Goal: Information Seeking & Learning: Learn about a topic

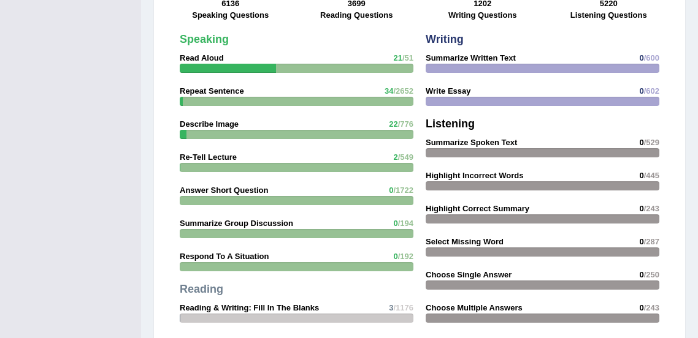
scroll to position [1033, 0]
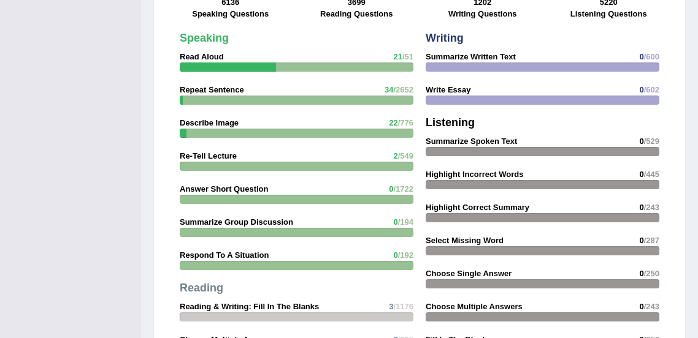
click at [301, 228] on div at bounding box center [297, 232] width 234 height 9
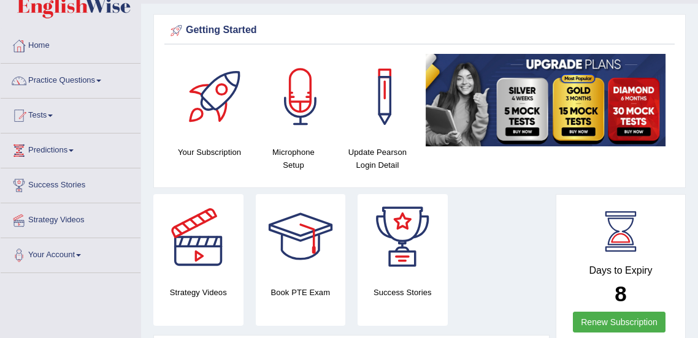
scroll to position [0, 0]
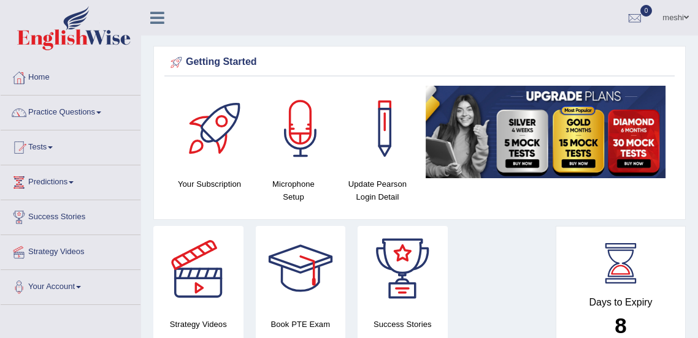
click at [88, 108] on link "Practice Questions" at bounding box center [71, 111] width 140 height 31
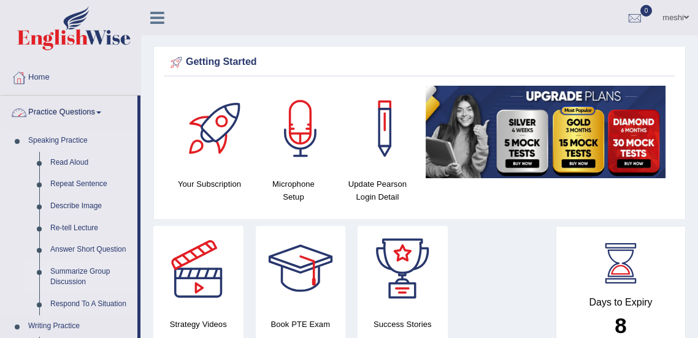
click at [85, 273] on link "Summarize Group Discussion" at bounding box center [91, 277] width 93 height 32
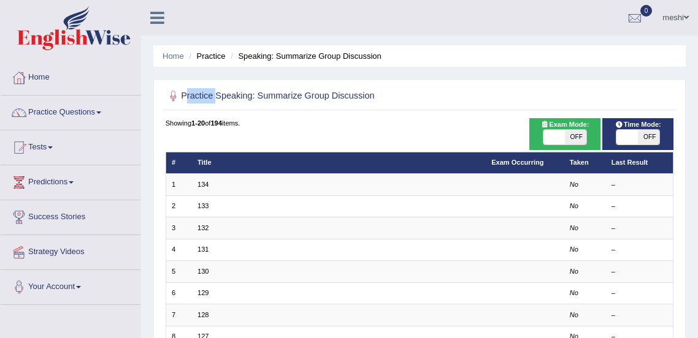
click at [492, 63] on ul "Home Practice Speaking: Summarize Group Discussion" at bounding box center [419, 55] width 532 height 21
click at [92, 107] on link "Practice Questions" at bounding box center [71, 111] width 140 height 31
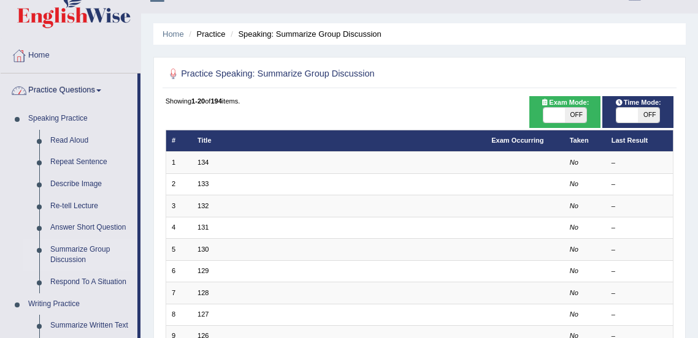
scroll to position [39, 0]
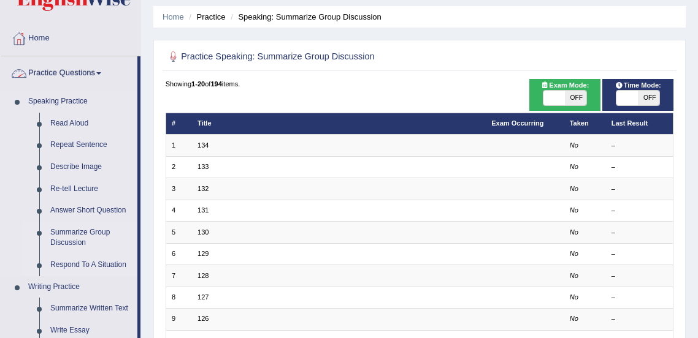
click at [71, 262] on link "Respond To A Situation" at bounding box center [91, 265] width 93 height 22
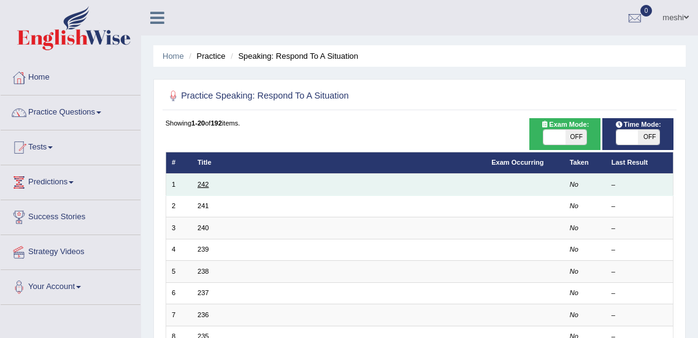
click at [207, 184] on link "242" at bounding box center [202, 184] width 11 height 7
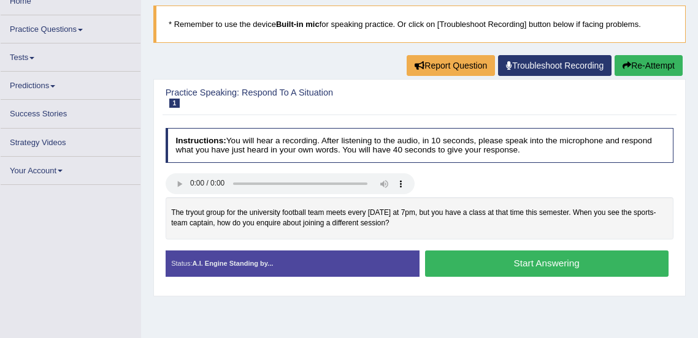
scroll to position [79, 0]
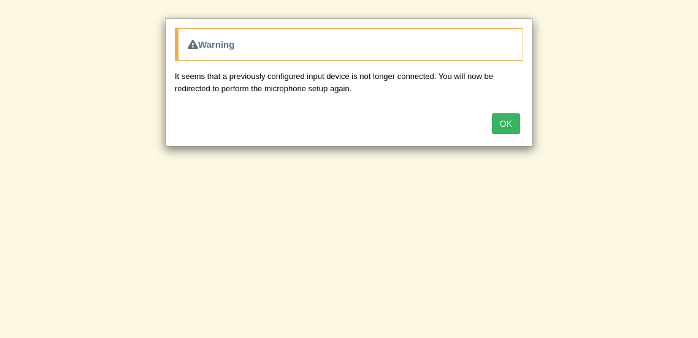
click at [509, 113] on button "OK" at bounding box center [506, 123] width 28 height 21
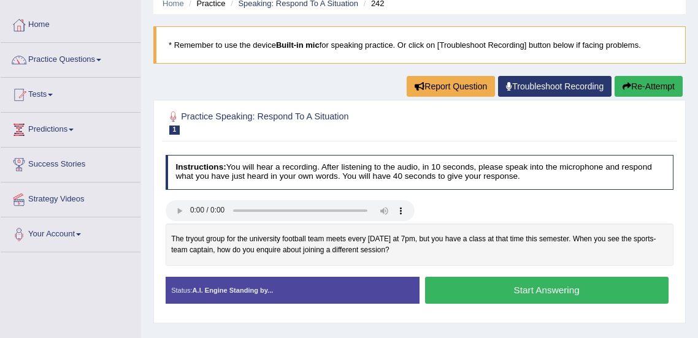
scroll to position [0, 0]
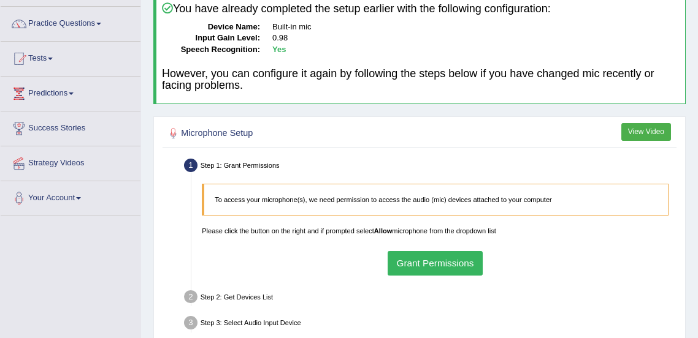
scroll to position [91, 0]
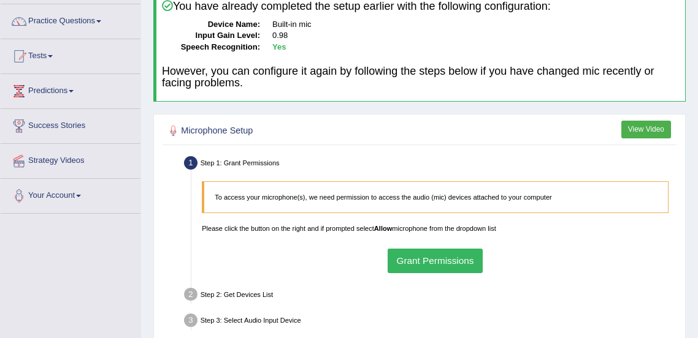
click at [429, 259] on button "Grant Permissions" at bounding box center [434, 261] width 95 height 24
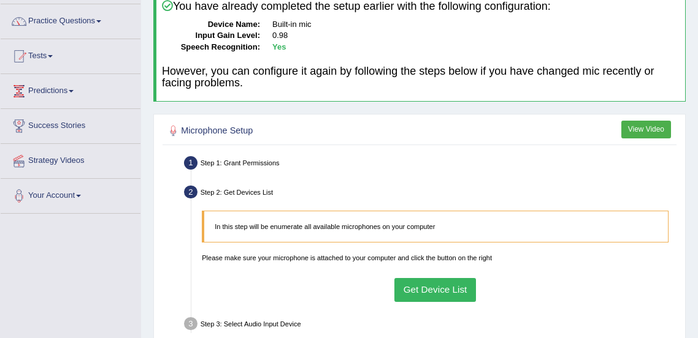
click at [435, 287] on button "Get Device List" at bounding box center [435, 290] width 82 height 24
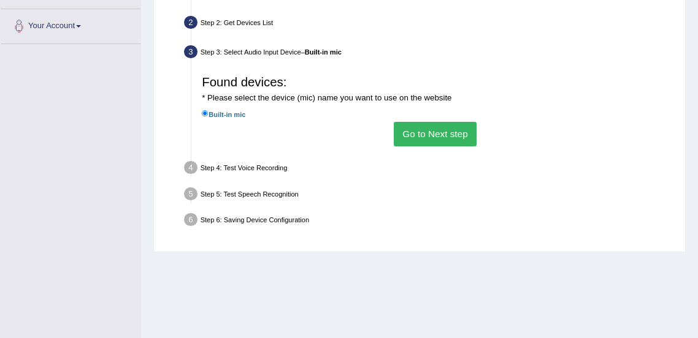
scroll to position [265, 0]
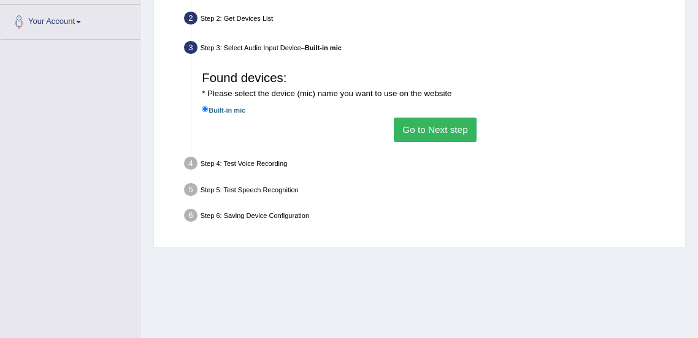
click at [443, 129] on button "Go to Next step" at bounding box center [434, 130] width 83 height 24
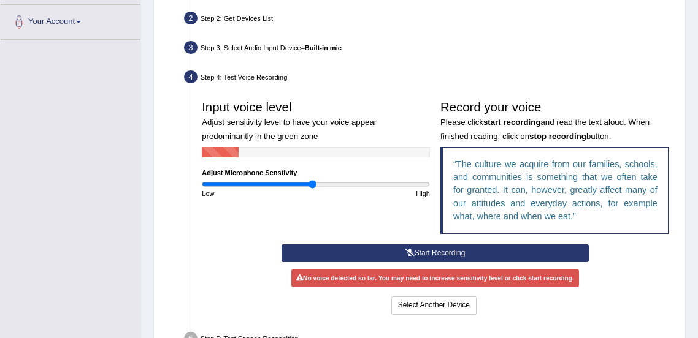
click at [441, 251] on button "Start Recording" at bounding box center [434, 254] width 307 height 18
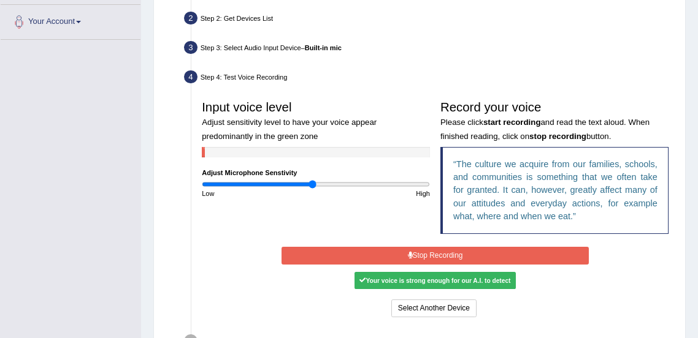
click at [557, 260] on button "Stop Recording" at bounding box center [434, 256] width 307 height 18
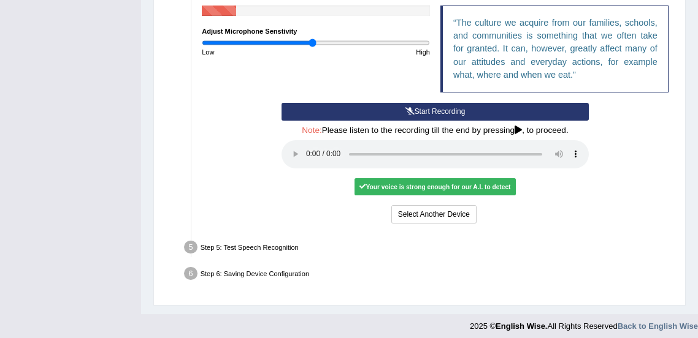
scroll to position [411, 0]
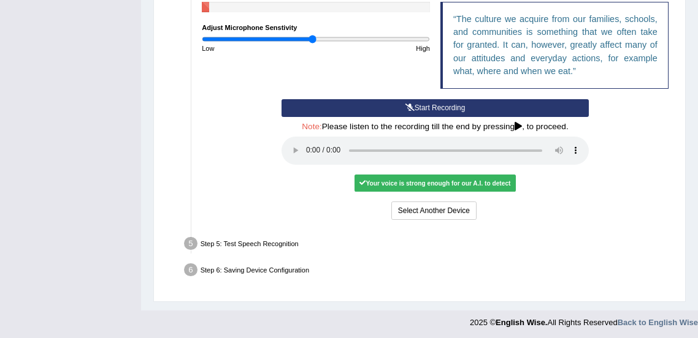
click at [445, 177] on div "Your voice is strong enough for our A.I. to detect" at bounding box center [434, 183] width 161 height 17
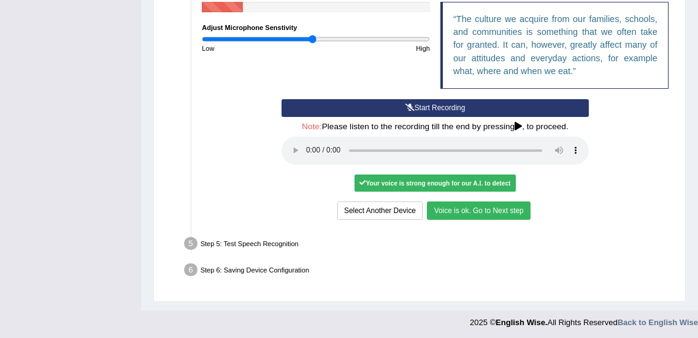
click at [483, 212] on button "Voice is ok. Go to Next step" at bounding box center [478, 211] width 103 height 18
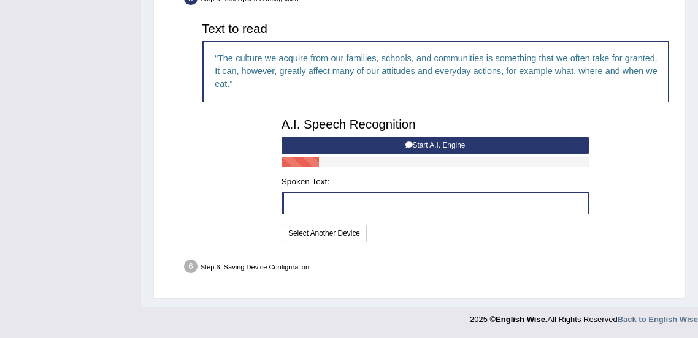
scroll to position [371, 0]
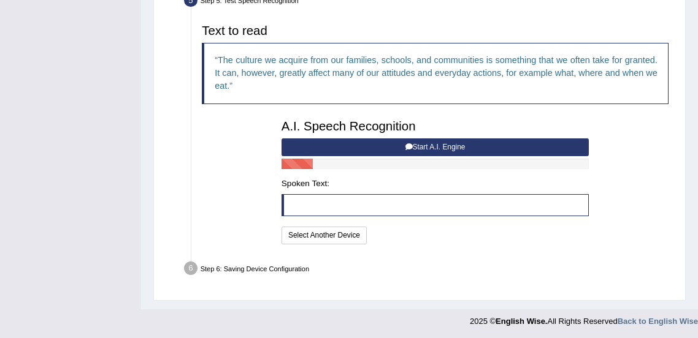
click at [326, 207] on blockquote at bounding box center [434, 205] width 307 height 22
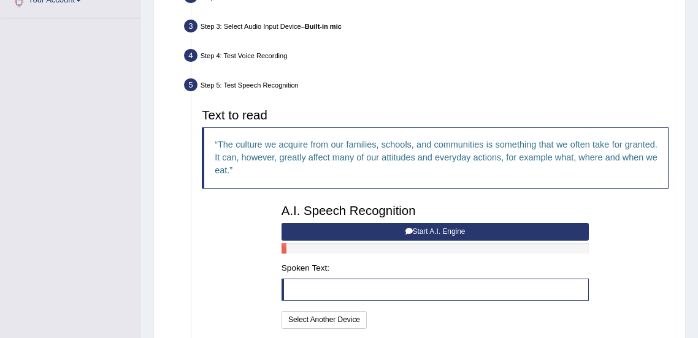
click at [434, 232] on button "Start A.I. Engine" at bounding box center [434, 232] width 307 height 18
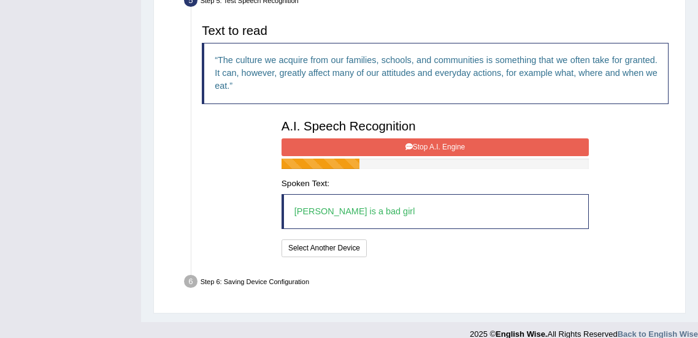
click at [390, 205] on blockquote "ayeza is a bad girl" at bounding box center [434, 211] width 307 height 35
click at [336, 210] on blockquote "ayeza is a bad girl" at bounding box center [434, 211] width 307 height 35
click at [462, 145] on button "Stop A.I. Engine" at bounding box center [434, 148] width 307 height 18
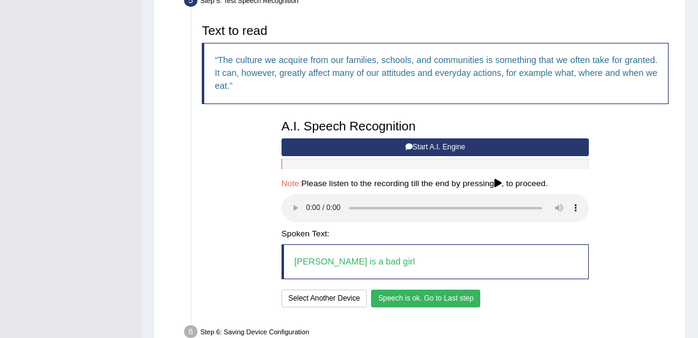
click at [427, 300] on button "Speech is ok. Go to Last step" at bounding box center [425, 299] width 109 height 18
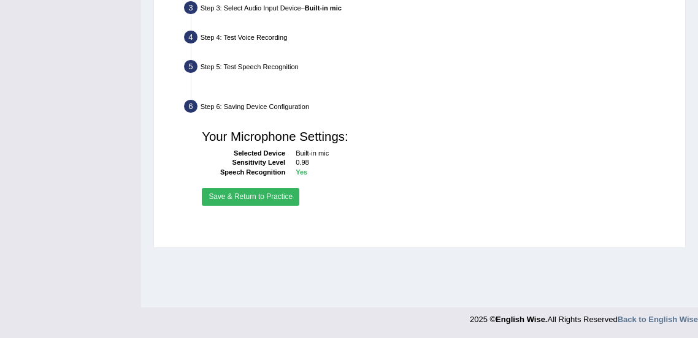
scroll to position [305, 0]
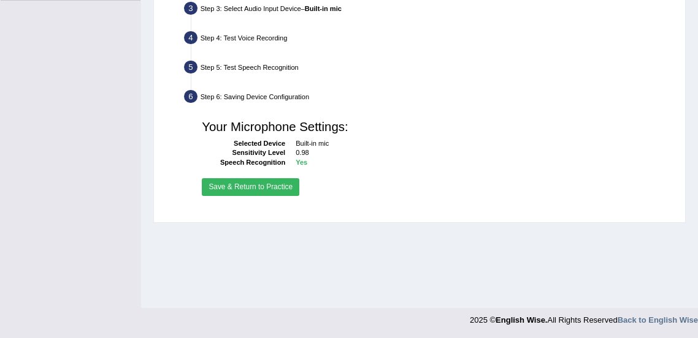
click at [264, 189] on button "Save & Return to Practice" at bounding box center [250, 187] width 97 height 18
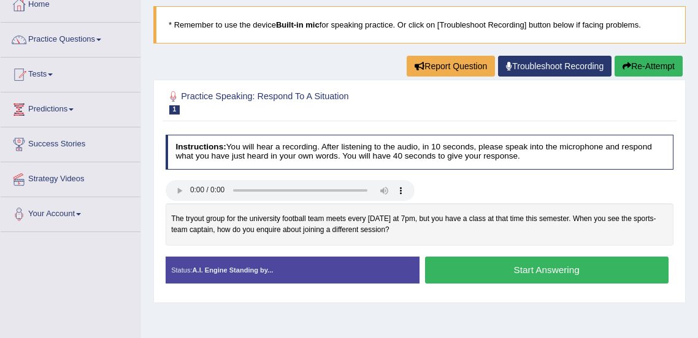
scroll to position [73, 0]
click at [641, 67] on button "Re-Attempt" at bounding box center [648, 66] width 68 height 21
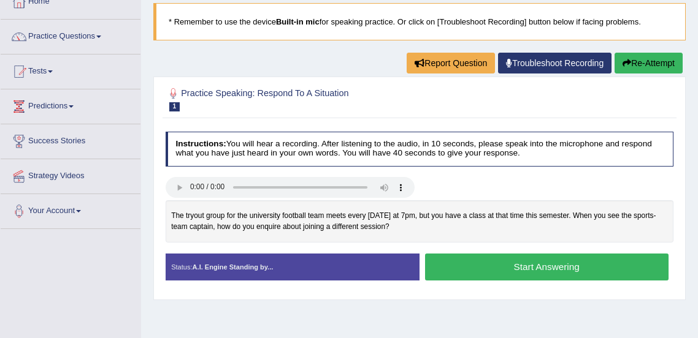
scroll to position [73, 0]
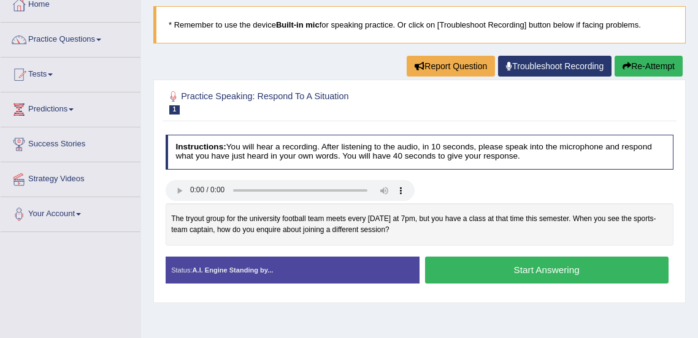
click at [650, 66] on button "Re-Attempt" at bounding box center [648, 66] width 68 height 21
click at [305, 158] on h4 "Instructions: You will hear a recording. After listening to the audio, in 10 se…" at bounding box center [419, 152] width 508 height 35
click at [467, 268] on button "Start Answering" at bounding box center [546, 270] width 243 height 26
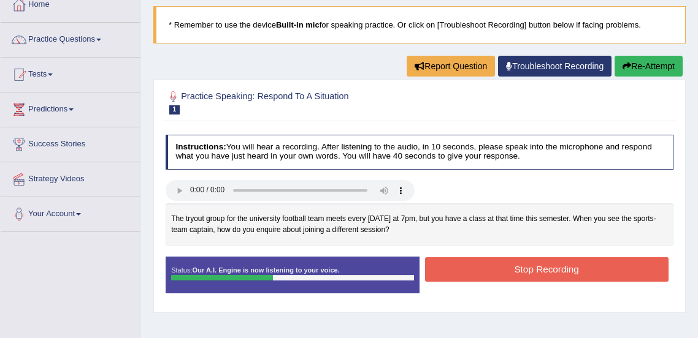
click at [467, 268] on button "Stop Recording" at bounding box center [546, 269] width 243 height 24
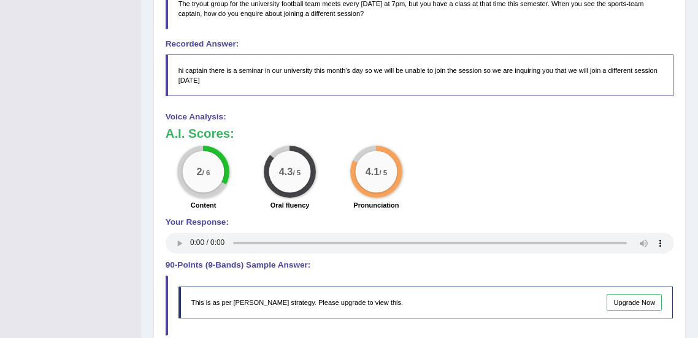
scroll to position [357, 0]
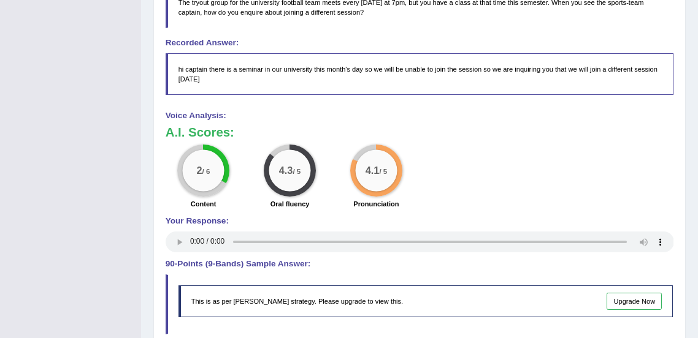
click at [190, 226] on h4 "Your Response:" at bounding box center [419, 221] width 508 height 9
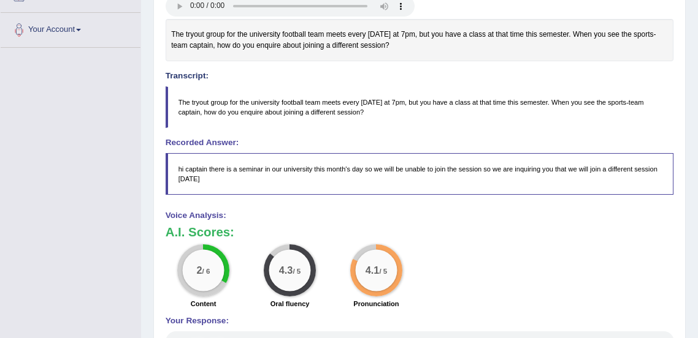
scroll to position [0, 0]
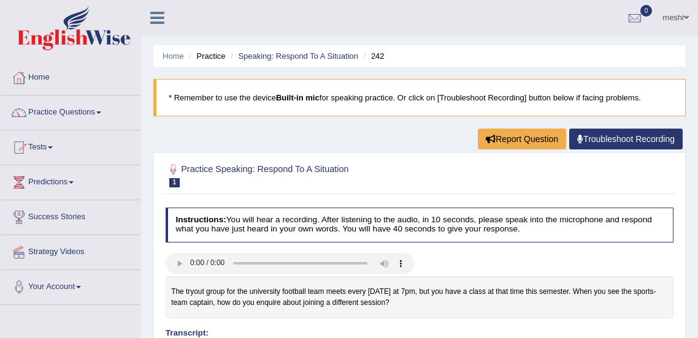
click at [95, 112] on link "Practice Questions" at bounding box center [71, 111] width 140 height 31
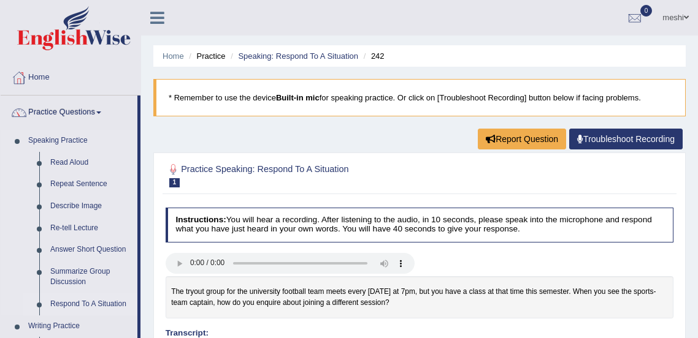
click at [104, 307] on link "Respond To A Situation" at bounding box center [91, 305] width 93 height 22
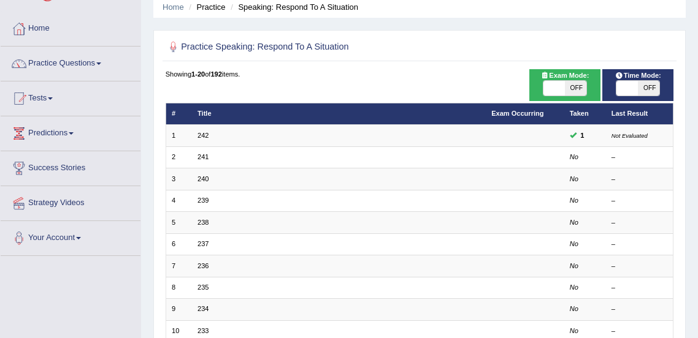
scroll to position [51, 0]
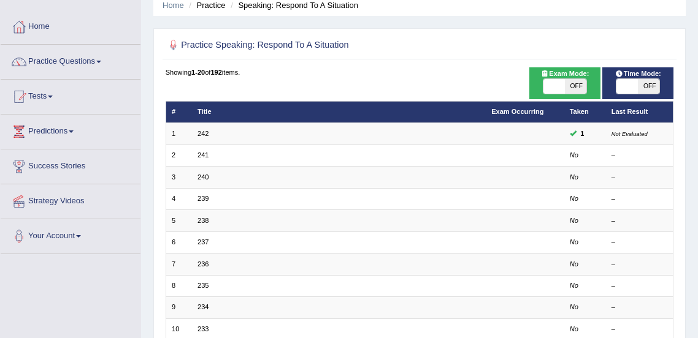
click at [573, 85] on span "OFF" at bounding box center [574, 86] width 21 height 15
checkbox input "true"
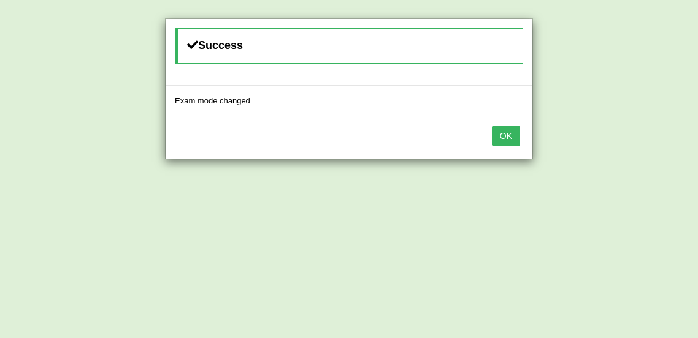
click at [508, 132] on button "OK" at bounding box center [506, 136] width 28 height 21
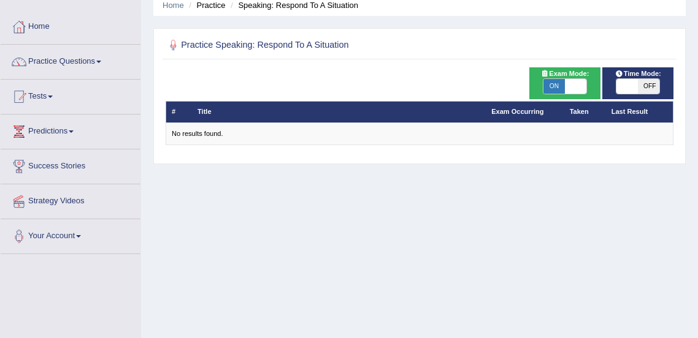
click at [648, 87] on span "OFF" at bounding box center [647, 86] width 21 height 15
checkbox input "true"
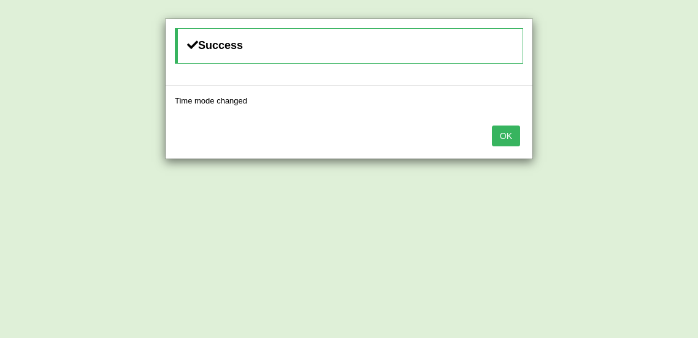
click at [508, 135] on button "OK" at bounding box center [506, 136] width 28 height 21
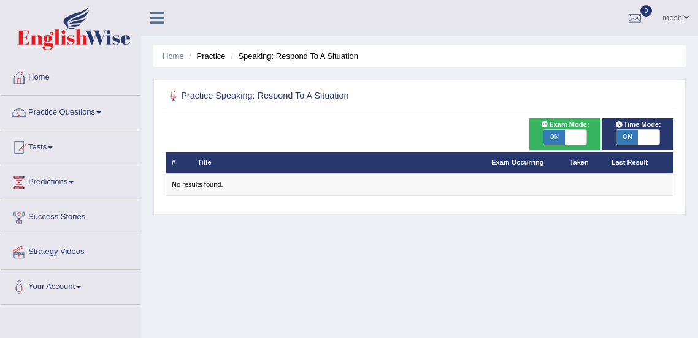
checkbox input "false"
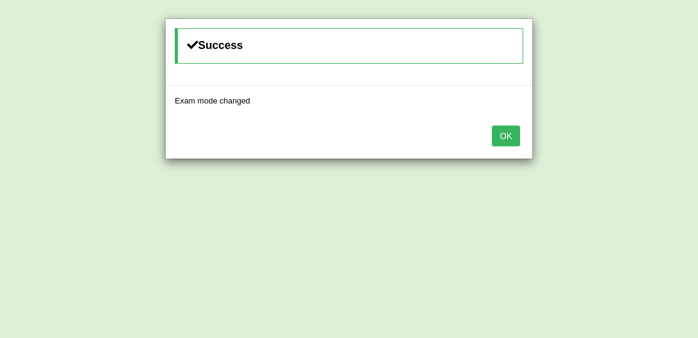
click at [505, 138] on button "OK" at bounding box center [506, 136] width 28 height 21
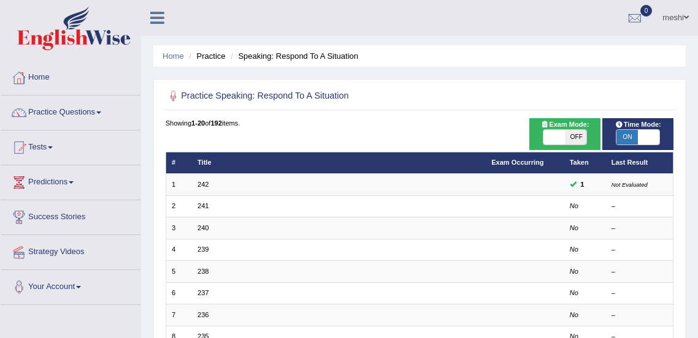
click at [626, 137] on span "ON" at bounding box center [626, 137] width 21 height 15
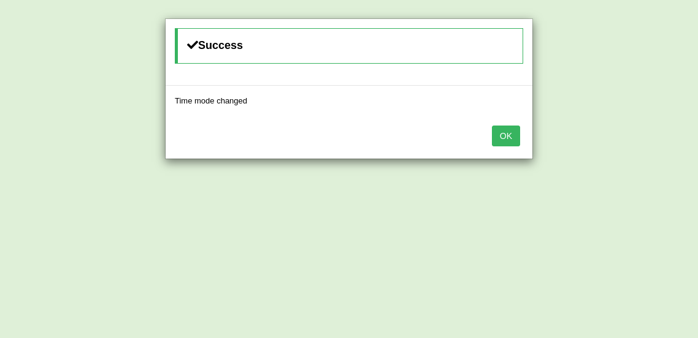
click at [626, 136] on div "Success Time mode changed OK" at bounding box center [349, 169] width 698 height 338
click at [507, 137] on button "OK" at bounding box center [506, 136] width 28 height 21
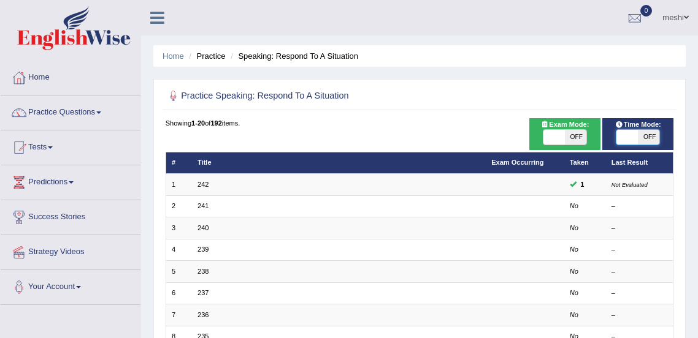
checkbox input "true"
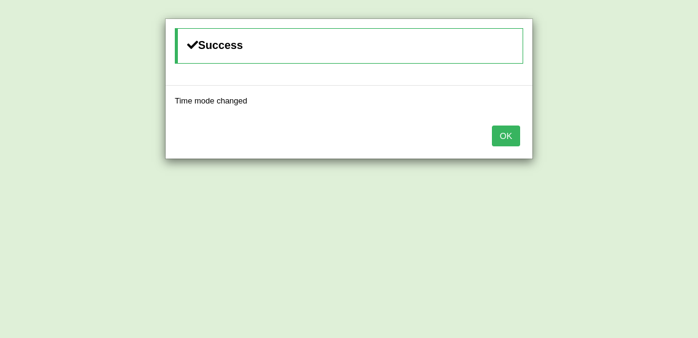
click at [506, 137] on button "OK" at bounding box center [506, 136] width 28 height 21
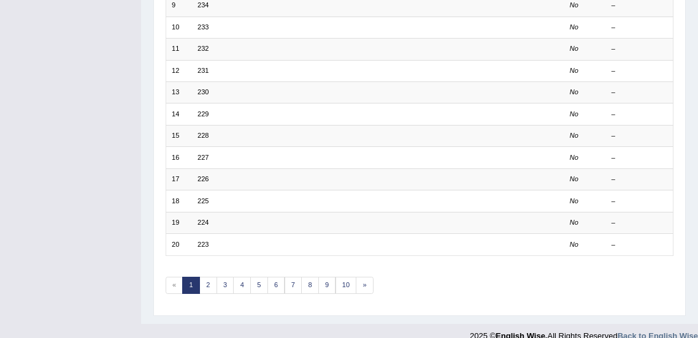
scroll to position [368, 0]
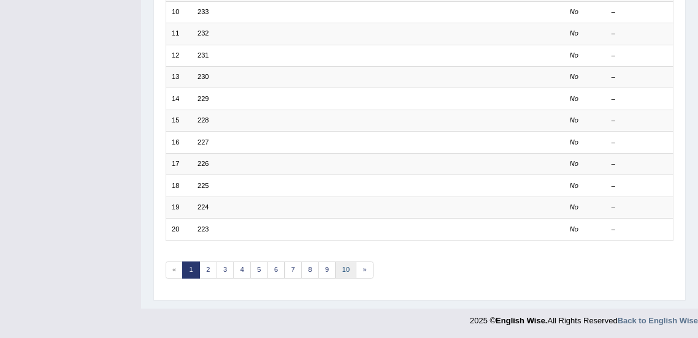
click at [344, 269] on link "10" at bounding box center [345, 270] width 21 height 17
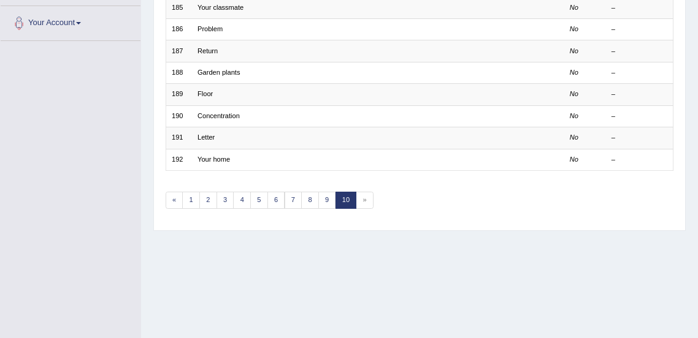
scroll to position [267, 0]
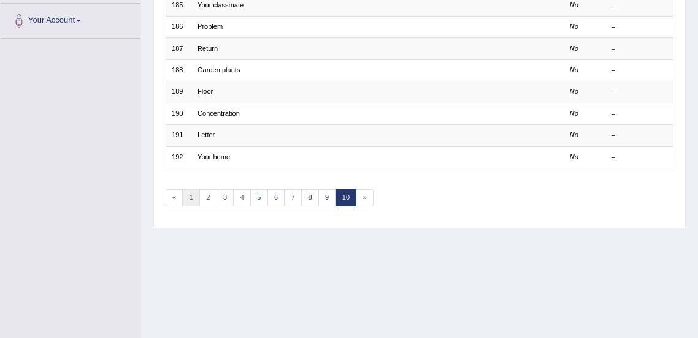
click at [189, 196] on link "1" at bounding box center [191, 197] width 18 height 17
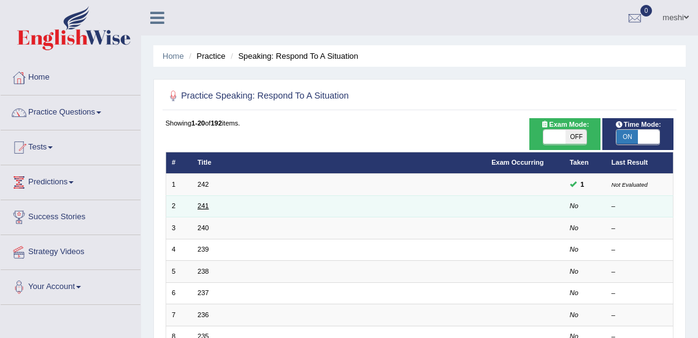
click at [207, 205] on link "241" at bounding box center [202, 205] width 11 height 7
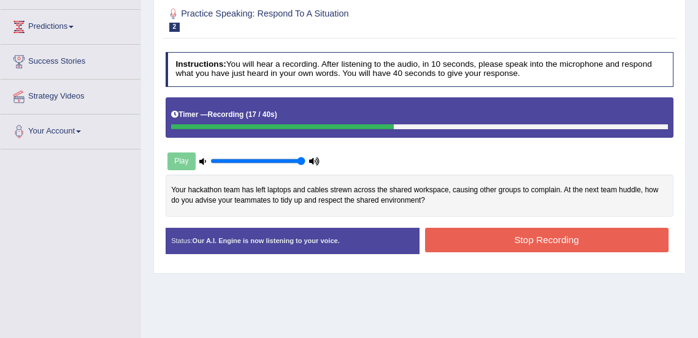
click at [549, 234] on button "Stop Recording" at bounding box center [546, 240] width 243 height 24
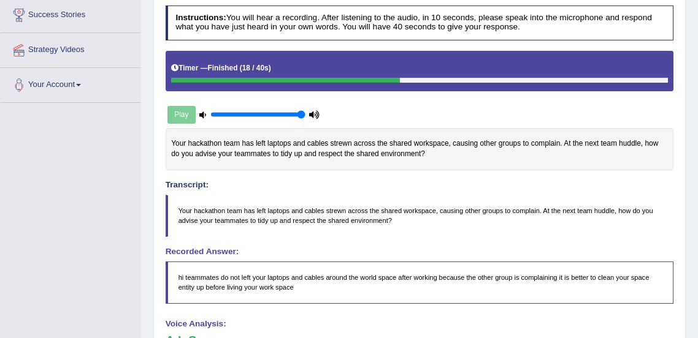
scroll to position [202, 0]
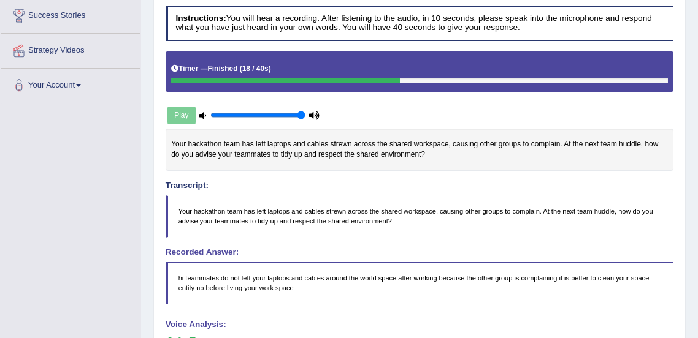
click at [277, 273] on blockquote "hi teammates do not left your laptops and cables around the world space after w…" at bounding box center [419, 283] width 508 height 42
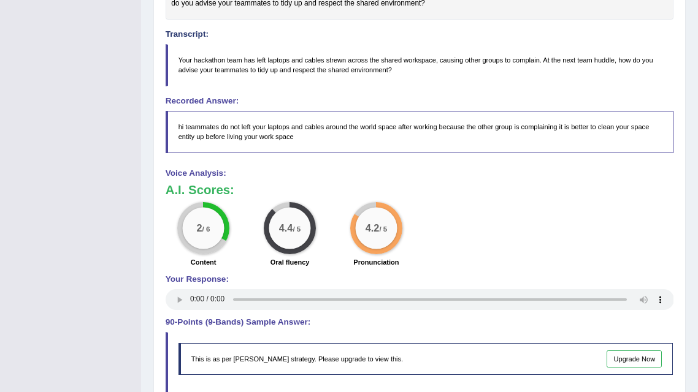
scroll to position [0, 0]
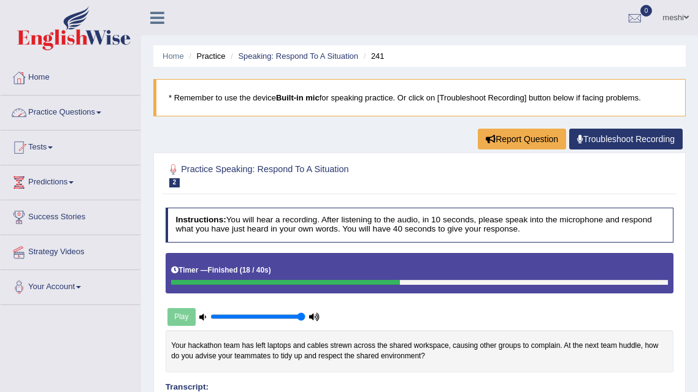
click at [70, 112] on link "Practice Questions" at bounding box center [71, 111] width 140 height 31
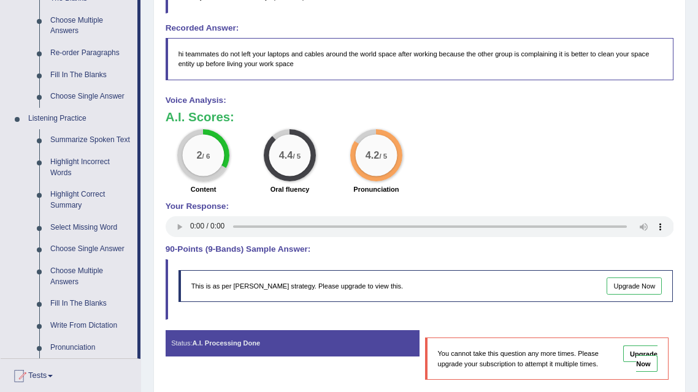
scroll to position [424, 0]
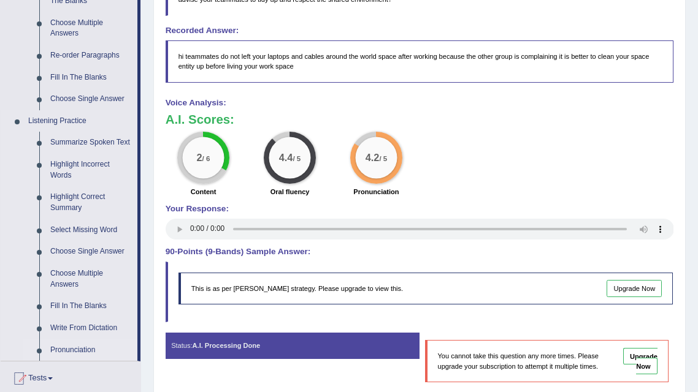
click at [70, 338] on link "Pronunciation" at bounding box center [91, 351] width 93 height 22
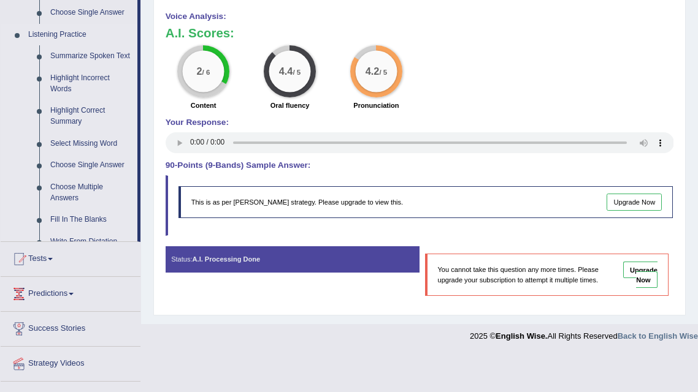
scroll to position [472, 0]
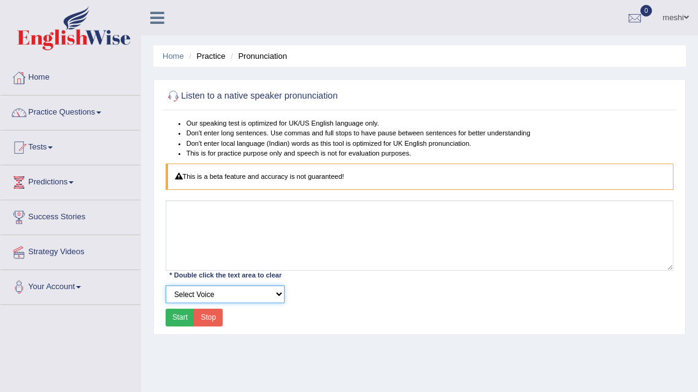
click at [278, 297] on select "Select Voice Android Text-to-speech Engine en-gb-x-rjs#male_1-local Android Tex…" at bounding box center [224, 295] width 119 height 18
click at [44, 364] on div "Toggle navigation Home Practice Questions Speaking Practice Read Aloud Repeat S…" at bounding box center [349, 318] width 698 height 637
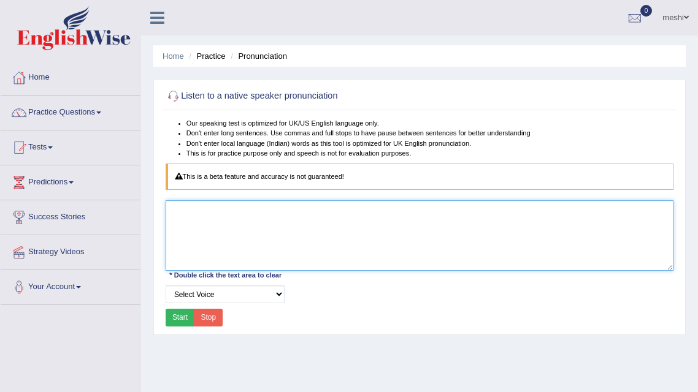
click at [177, 241] on textarea at bounding box center [419, 235] width 508 height 70
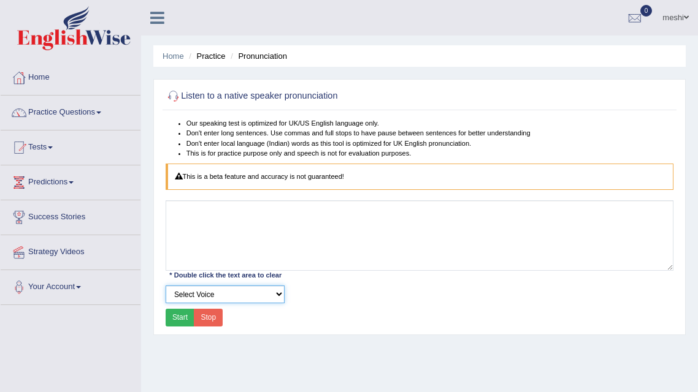
click at [281, 298] on select "Select Voice Android Text-to-speech Engine en-gb-x-rjs#male_1-local Android Tex…" at bounding box center [224, 295] width 119 height 18
click at [165, 286] on select "Select Voice Android Text-to-speech Engine en-gb-x-rjs#male_1-local Android Tex…" at bounding box center [224, 295] width 119 height 18
click at [183, 319] on button "Start" at bounding box center [179, 318] width 29 height 18
click at [271, 298] on select "Select Voice Android Text-to-speech Engine en-gb-x-rjs#male_1-local Android Tex…" at bounding box center [224, 295] width 119 height 18
click at [337, 330] on div "Listen to a native speaker pronunciation Our speaking test is optimized for UK/…" at bounding box center [419, 207] width 532 height 256
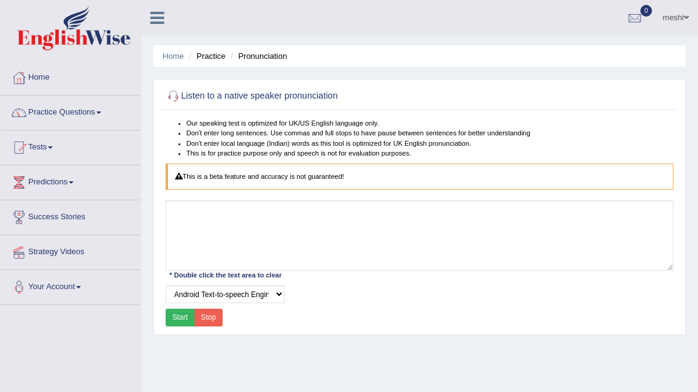
click at [180, 321] on button "Start" at bounding box center [179, 318] width 29 height 18
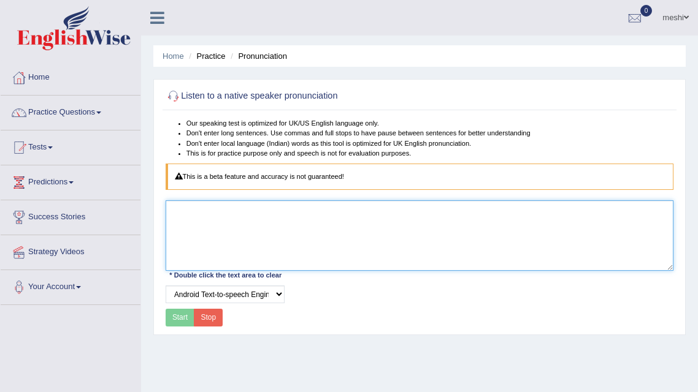
click at [243, 235] on textarea at bounding box center [419, 235] width 508 height 70
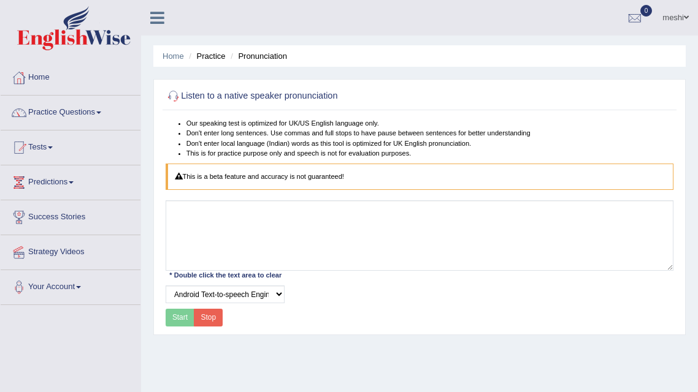
click at [180, 323] on div "Start Stop" at bounding box center [194, 318] width 58 height 18
click at [219, 297] on select "Select Voice Android Text-to-speech Engine en-gb-x-rjs#male_1-local Android Tex…" at bounding box center [224, 295] width 119 height 18
select select "34"
click at [165, 286] on select "Select Voice Android Text-to-speech Engine en-gb-x-rjs#male_1-local Android Tex…" at bounding box center [224, 295] width 119 height 18
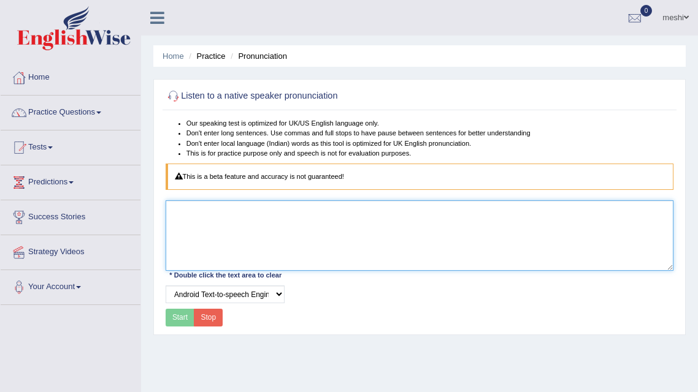
click at [235, 211] on textarea at bounding box center [419, 235] width 508 height 70
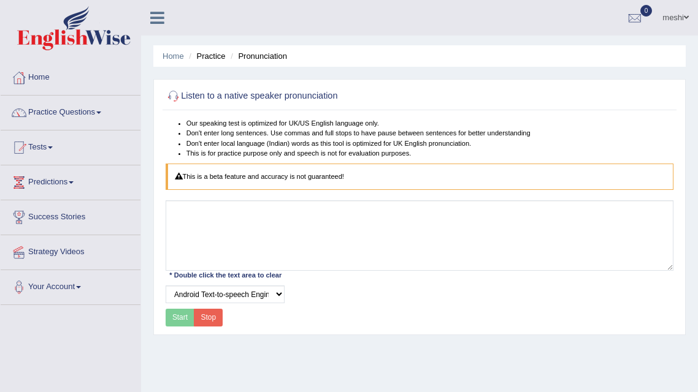
click at [186, 321] on div "Start Stop" at bounding box center [194, 318] width 58 height 18
click at [207, 320] on button "Stop" at bounding box center [208, 318] width 29 height 18
click at [176, 315] on div "Start Stop" at bounding box center [194, 318] width 58 height 18
click at [154, 15] on icon at bounding box center [157, 18] width 14 height 16
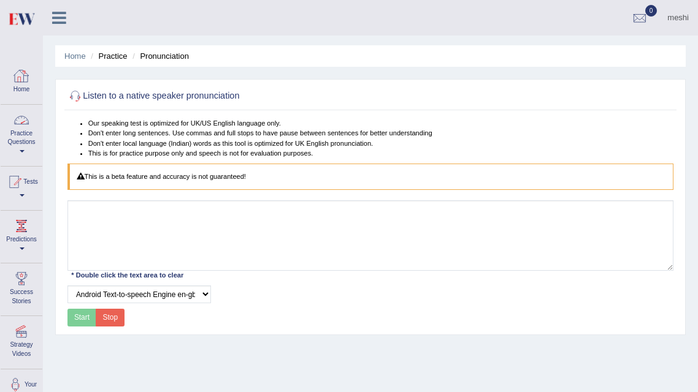
click at [20, 89] on link "Home" at bounding box center [22, 81] width 42 height 40
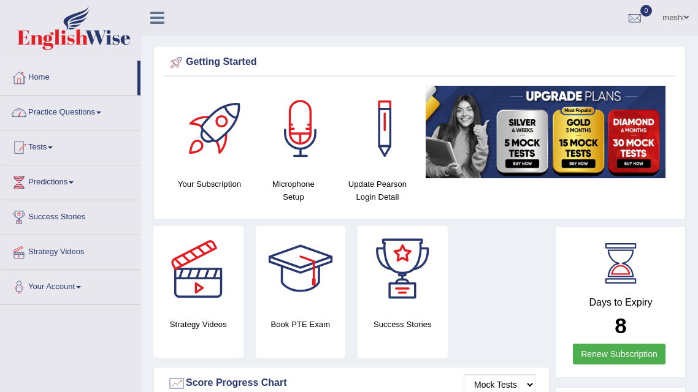
click at [74, 115] on link "Practice Questions" at bounding box center [71, 111] width 140 height 31
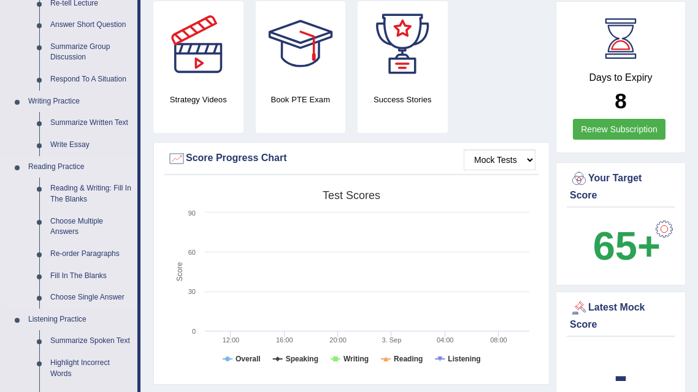
scroll to position [226, 0]
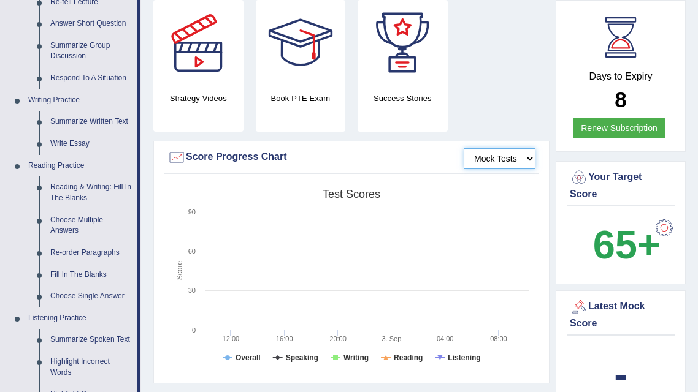
click at [532, 150] on select "Mock Tests" at bounding box center [499, 158] width 72 height 21
click at [533, 150] on select "Mock Tests" at bounding box center [499, 158] width 72 height 21
click at [526, 156] on select "Mock Tests" at bounding box center [499, 158] width 72 height 21
click at [529, 156] on select "Mock Tests" at bounding box center [499, 158] width 72 height 21
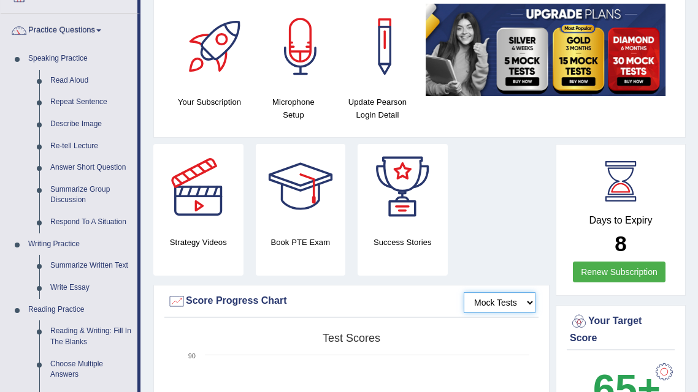
scroll to position [88, 0]
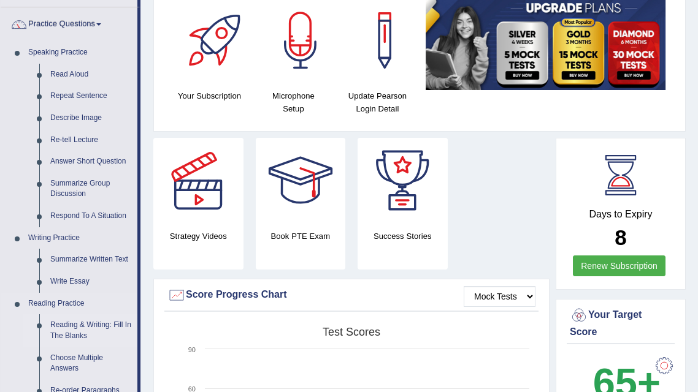
click at [26, 316] on li "Reading & Writing: Fill In The Blanks" at bounding box center [80, 330] width 115 height 32
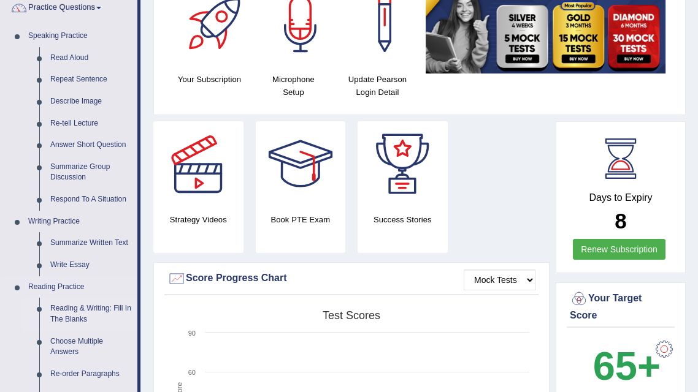
scroll to position [114, 0]
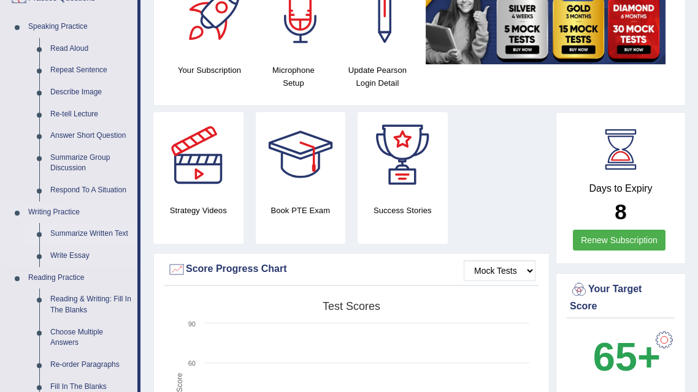
click at [79, 231] on link "Summarize Written Text" at bounding box center [91, 234] width 93 height 22
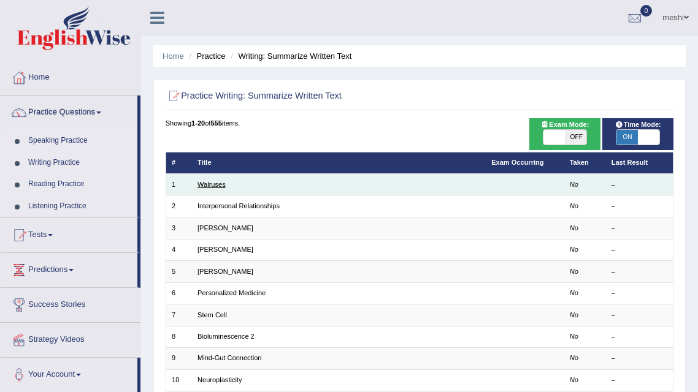
click at [220, 183] on link "Walruses" at bounding box center [211, 184] width 28 height 7
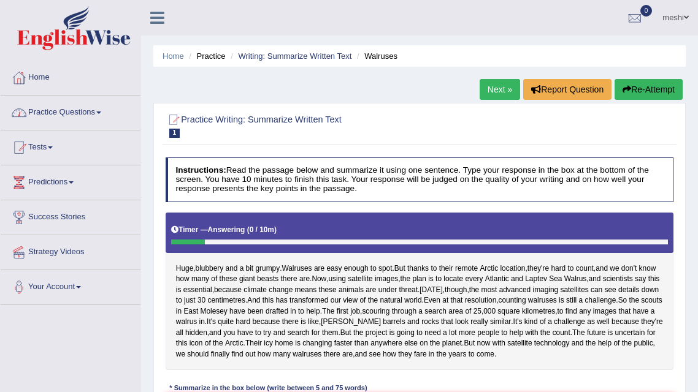
scroll to position [2, 0]
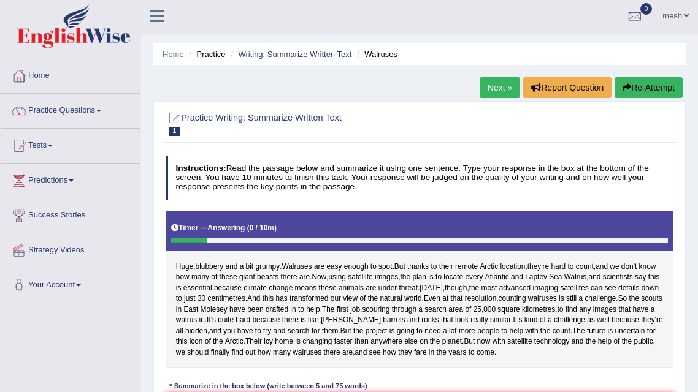
click at [91, 107] on link "Practice Questions" at bounding box center [71, 109] width 140 height 31
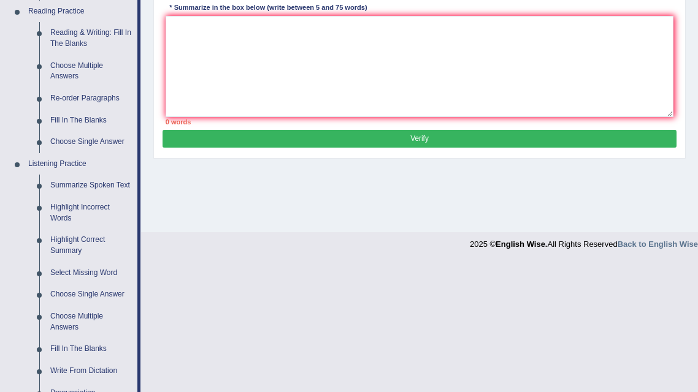
scroll to position [390, 0]
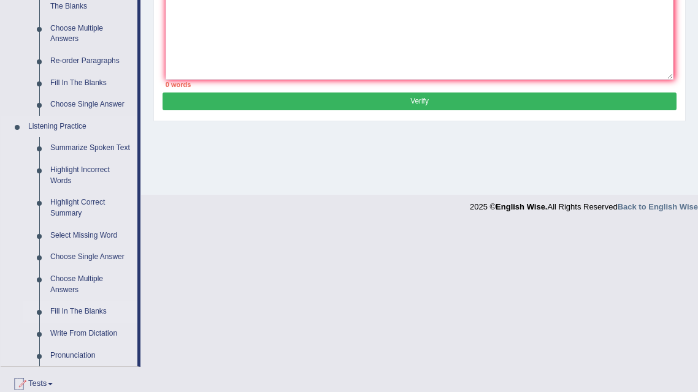
click at [89, 307] on link "Fill In The Blanks" at bounding box center [91, 312] width 93 height 22
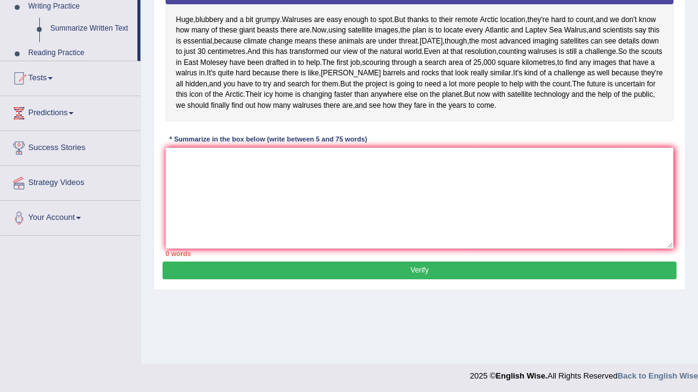
scroll to position [251, 0]
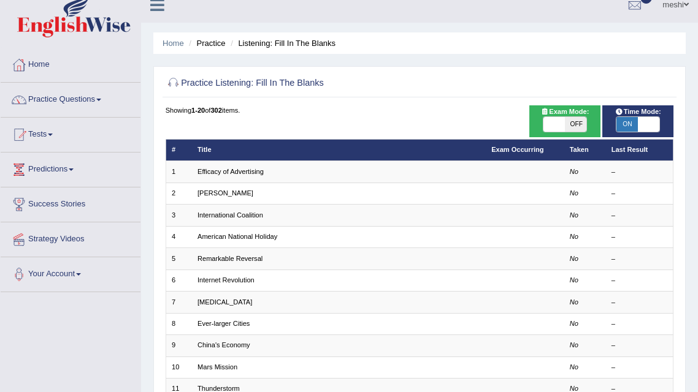
scroll to position [34, 0]
